Goal: Transaction & Acquisition: Book appointment/travel/reservation

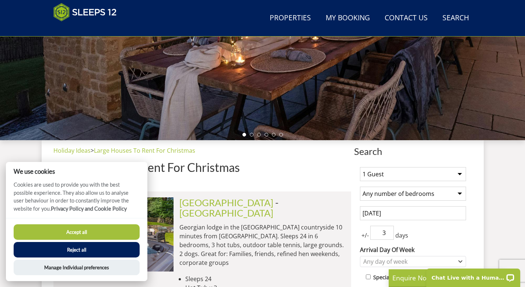
scroll to position [235, 0]
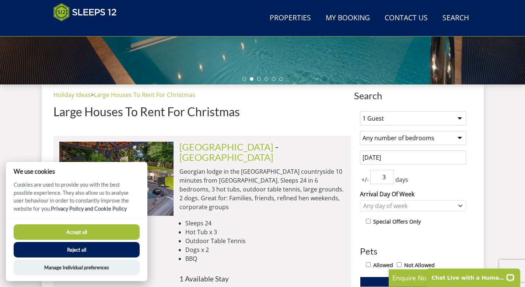
click at [71, 234] on button "Accept all" at bounding box center [77, 231] width 126 height 15
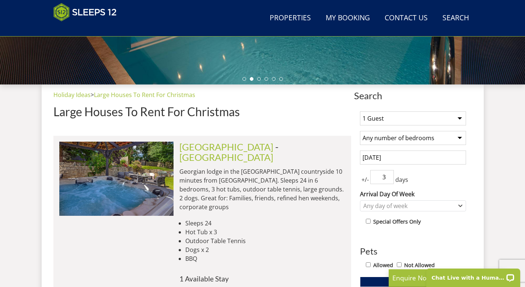
click at [389, 118] on select "1 Guest 2 Guests 3 Guests 4 Guests 5 Guests 6 Guests 7 Guests 8 Guests 9 Guests…" at bounding box center [413, 118] width 106 height 14
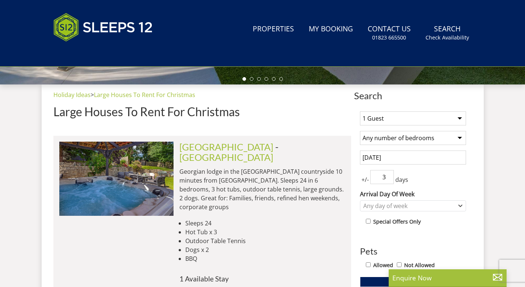
scroll to position [265, 0]
click at [377, 114] on select "1 Guest 2 Guests 3 Guests 4 Guests 5 Guests 6 Guests 7 Guests 8 Guests 9 Guests…" at bounding box center [413, 118] width 106 height 14
select select "10"
click at [402, 136] on select "Any number of bedrooms 4 Bedrooms 5 Bedrooms 6 Bedrooms 7 Bedrooms 8 Bedrooms 9…" at bounding box center [413, 138] width 106 height 14
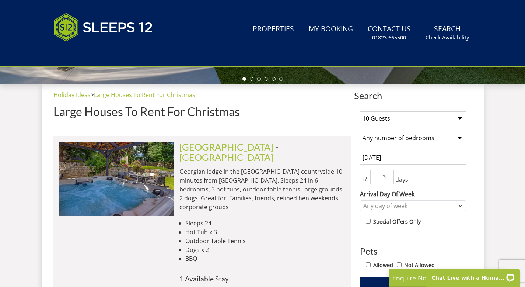
select select "6"
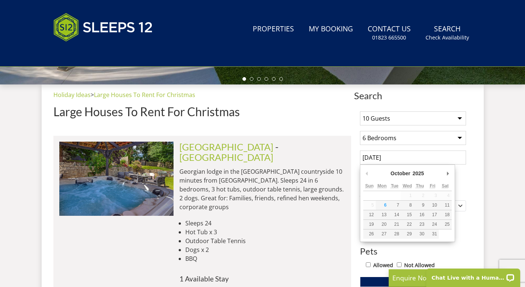
click at [393, 158] on input "[DATE]" at bounding box center [413, 157] width 106 height 14
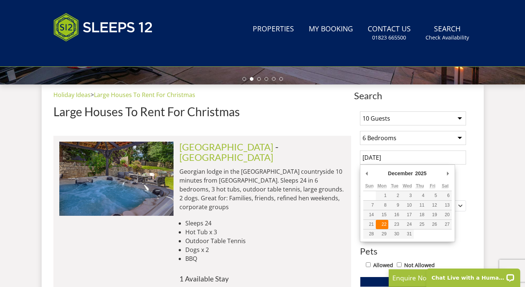
type input "22/12/2025"
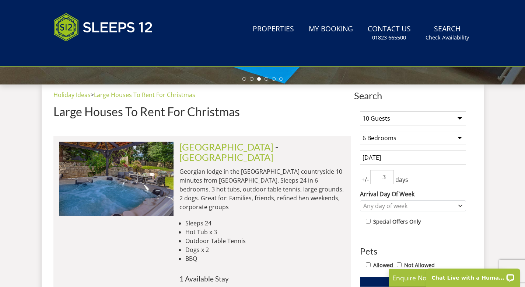
click at [391, 152] on input "22/12/2025" at bounding box center [413, 157] width 106 height 14
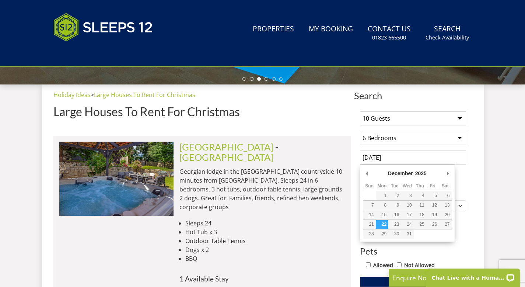
click at [330, 171] on p "Georgian lodge in the [GEOGRAPHIC_DATA] countryside 10 minutes from [GEOGRAPHIC…" at bounding box center [263, 189] width 166 height 44
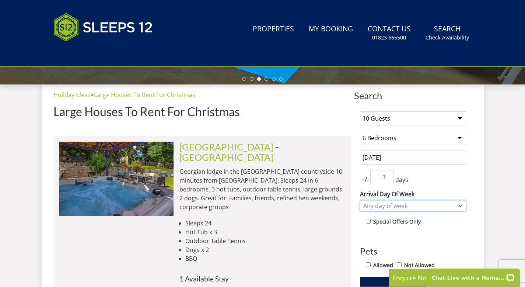
click at [408, 202] on div "Any day of week" at bounding box center [409, 206] width 95 height 8
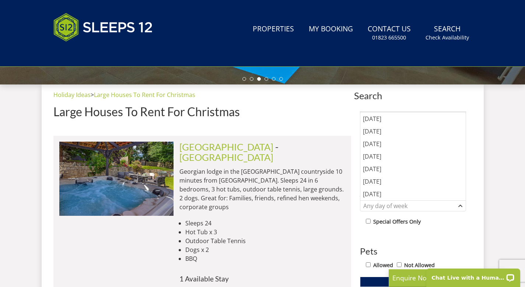
click at [341, 245] on li "Dogs x 2" at bounding box center [265, 249] width 160 height 9
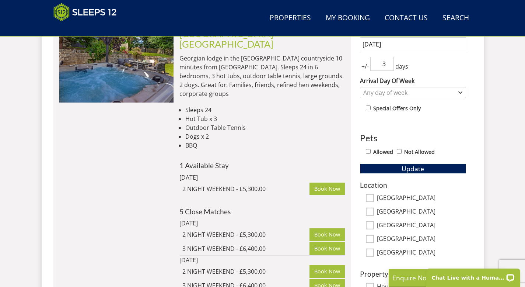
scroll to position [358, 0]
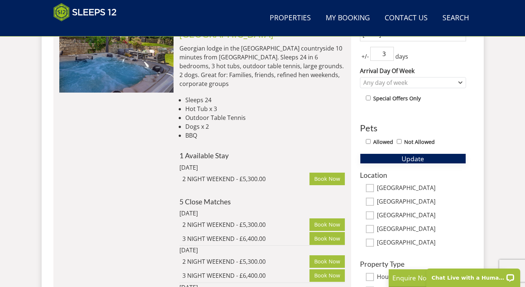
click at [412, 158] on span "Update" at bounding box center [413, 158] width 22 height 9
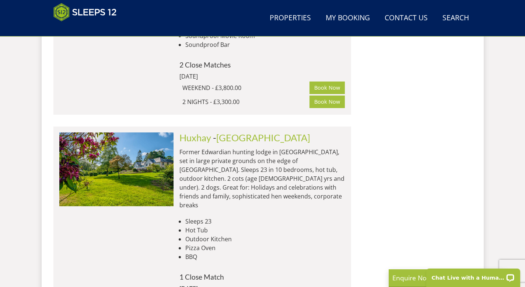
scroll to position [3678, 0]
